Goal: Information Seeking & Learning: Find specific fact

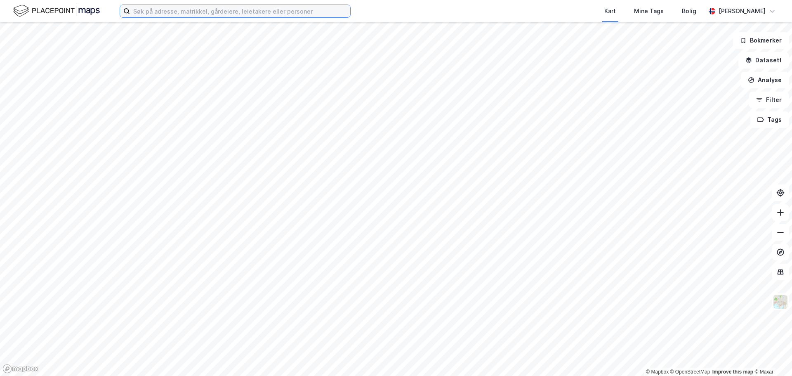
click at [179, 13] on input at bounding box center [240, 11] width 220 height 12
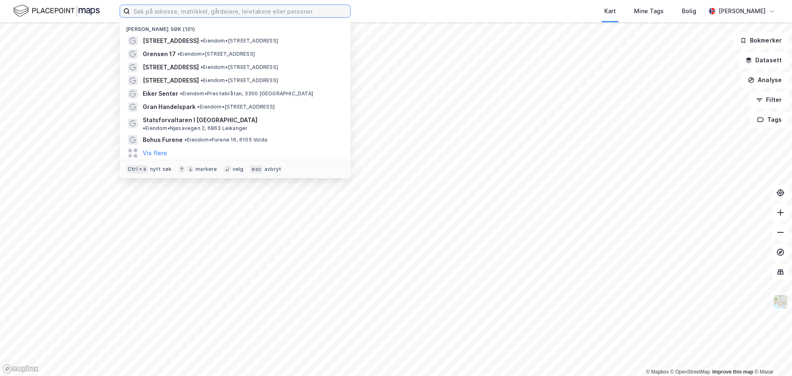
paste input "[PERSON_NAME]"
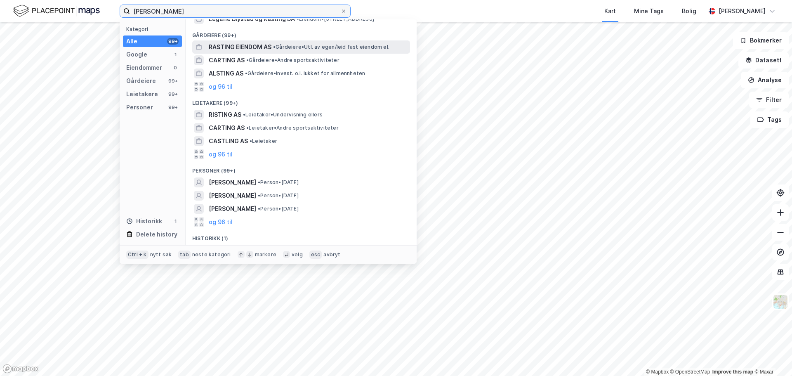
scroll to position [33, 0]
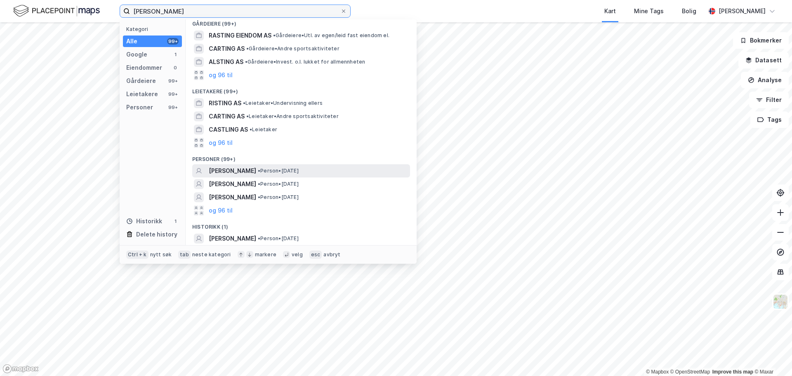
type input "[PERSON_NAME]"
click at [285, 168] on span "• Person • [DATE]" at bounding box center [278, 170] width 41 height 7
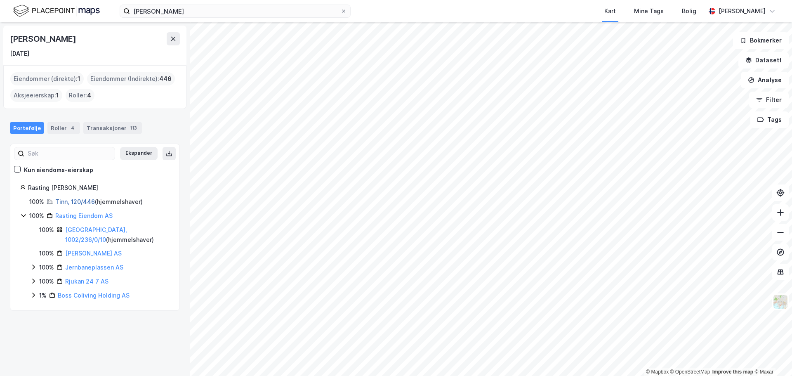
click at [68, 202] on link "Tinn, 120/446" at bounding box center [75, 201] width 40 height 7
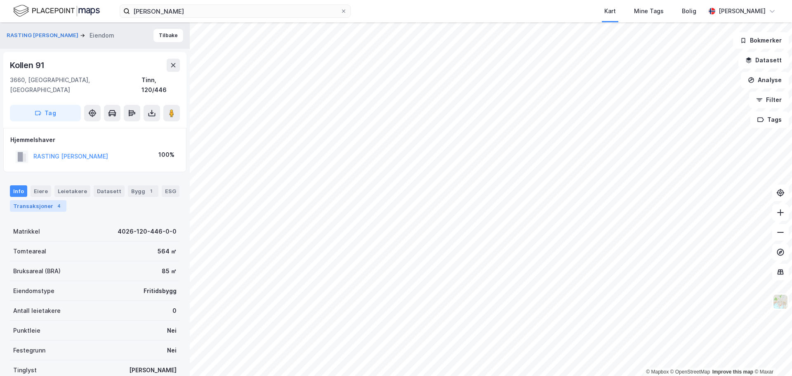
click at [44, 200] on div "Transaksjoner 4" at bounding box center [38, 206] width 57 height 12
